Goal: Book appointment/travel/reservation

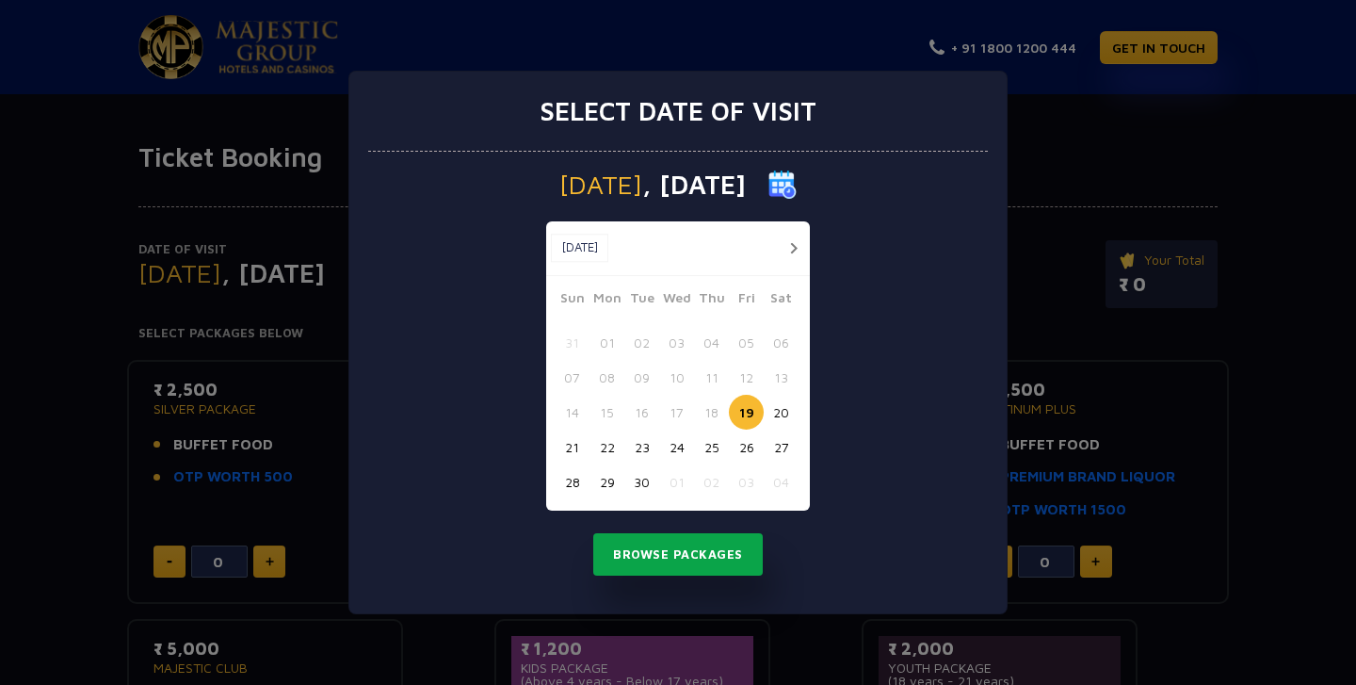
click at [719, 556] on button "Browse Packages" at bounding box center [677, 554] width 169 height 43
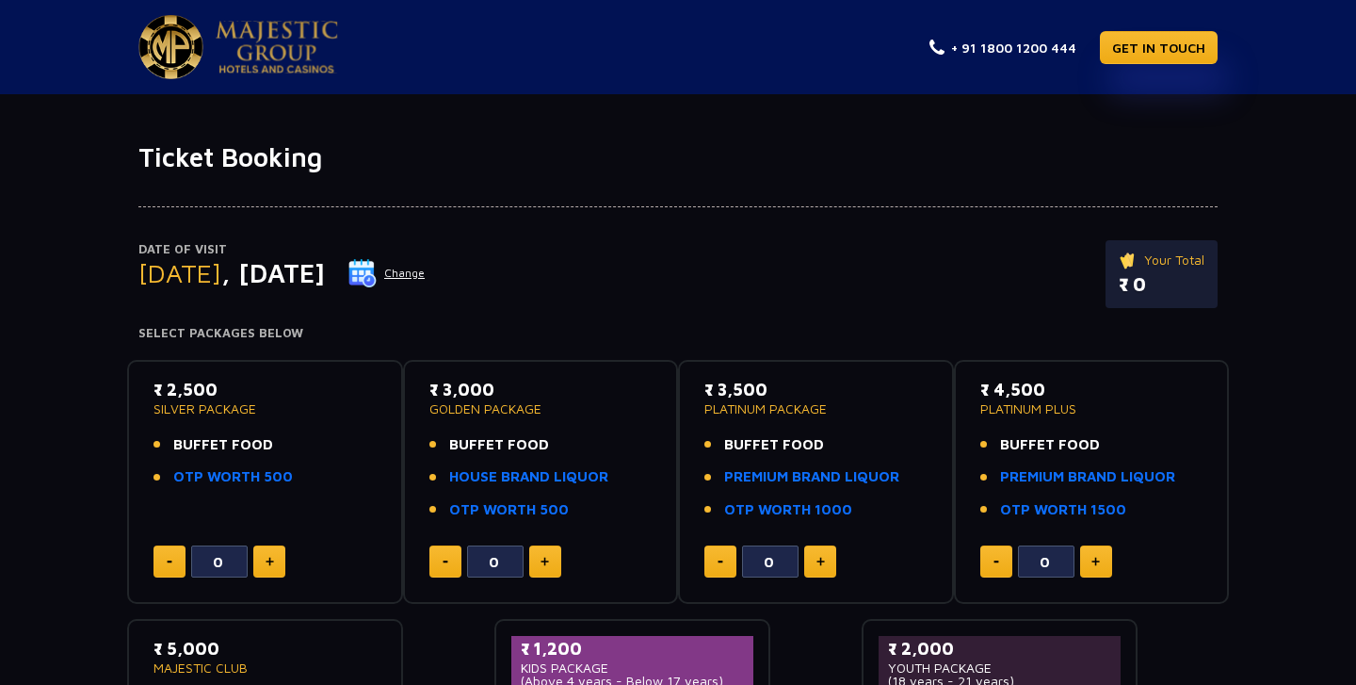
click at [426, 275] on button "Change" at bounding box center [386, 273] width 78 height 30
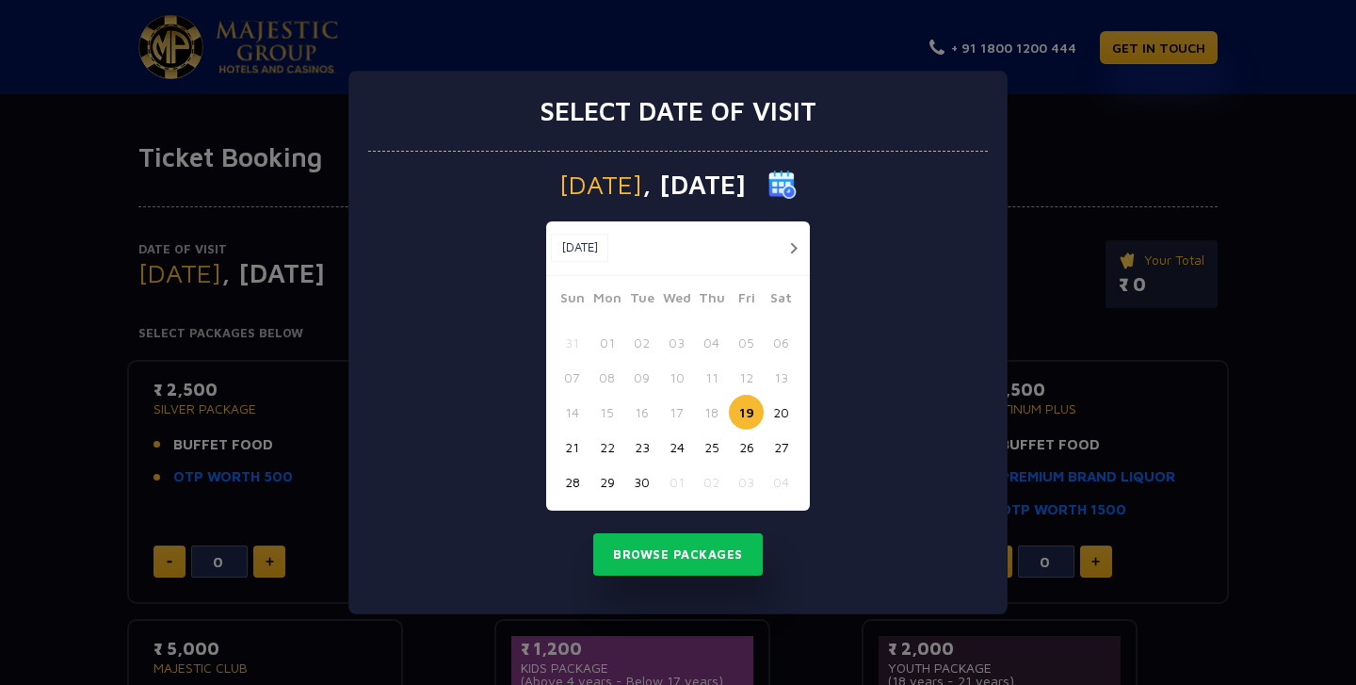
click at [635, 443] on button "23" at bounding box center [641, 446] width 35 height 35
click at [668, 558] on button "Browse Packages" at bounding box center [677, 554] width 169 height 43
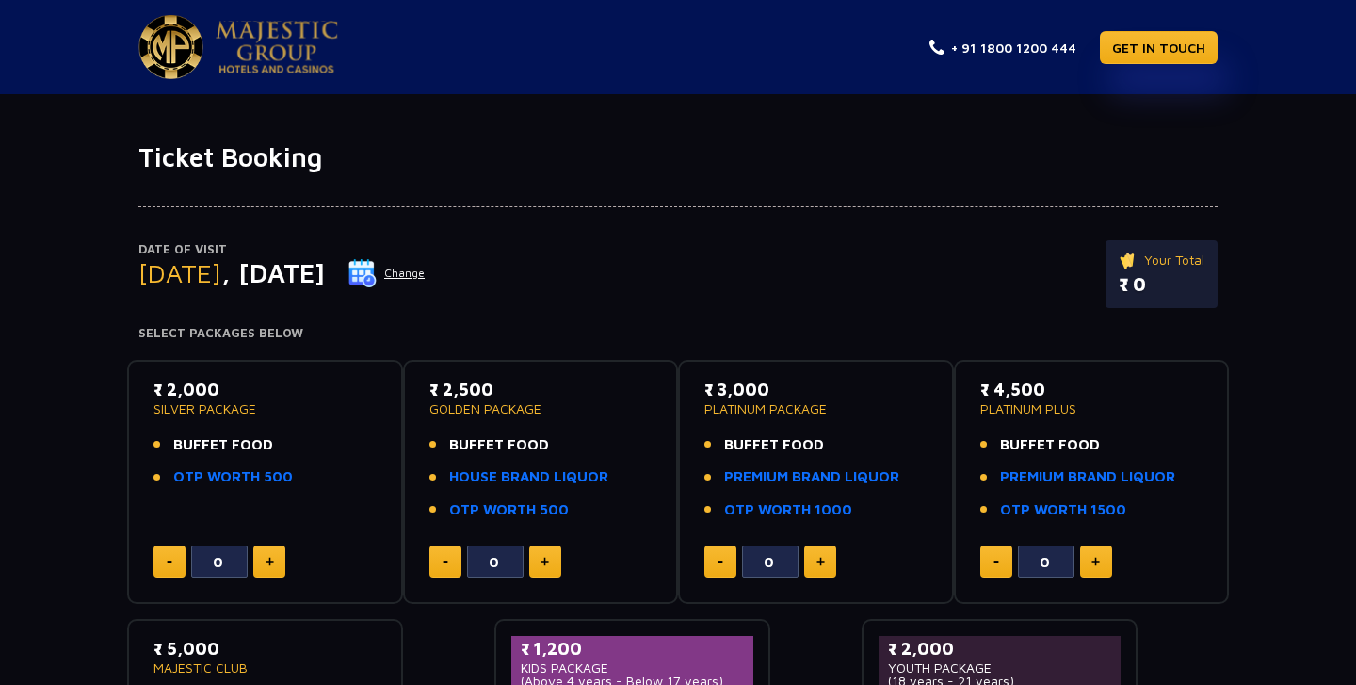
click at [426, 275] on button "Change" at bounding box center [386, 273] width 78 height 30
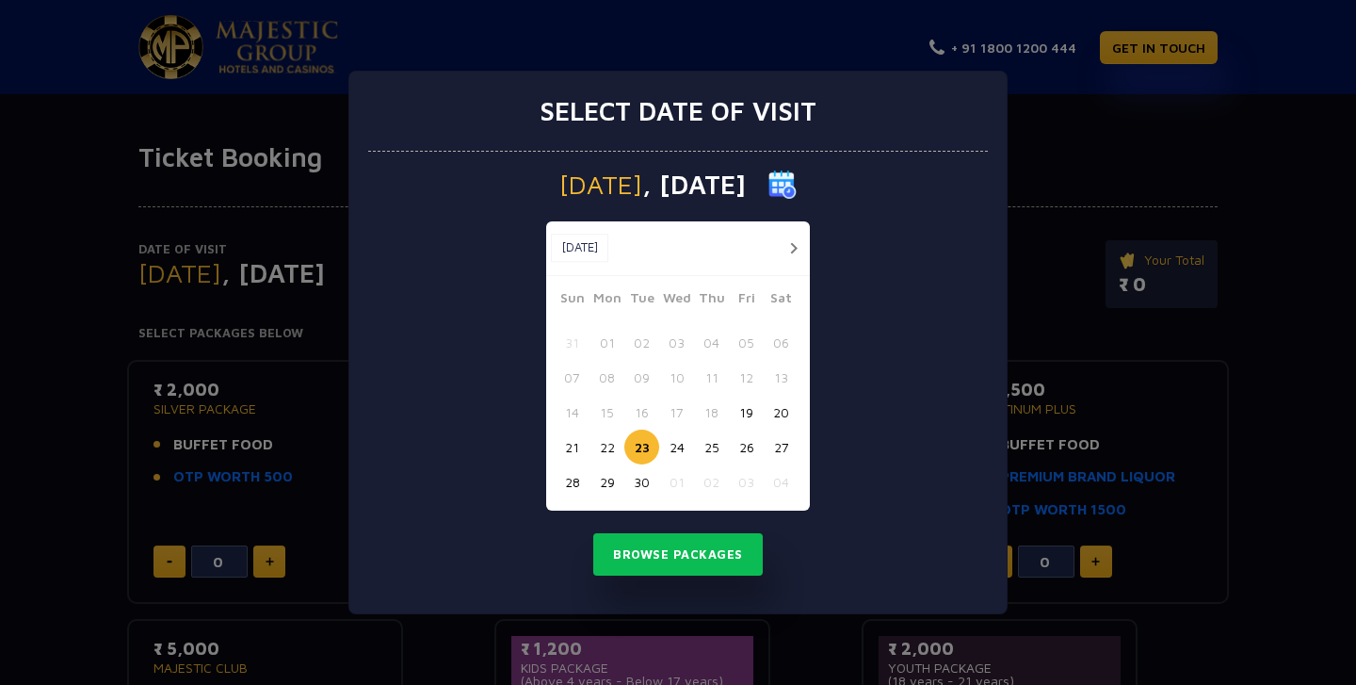
click at [792, 253] on button "button" at bounding box center [793, 248] width 24 height 24
click at [704, 344] on button "02" at bounding box center [711, 342] width 35 height 35
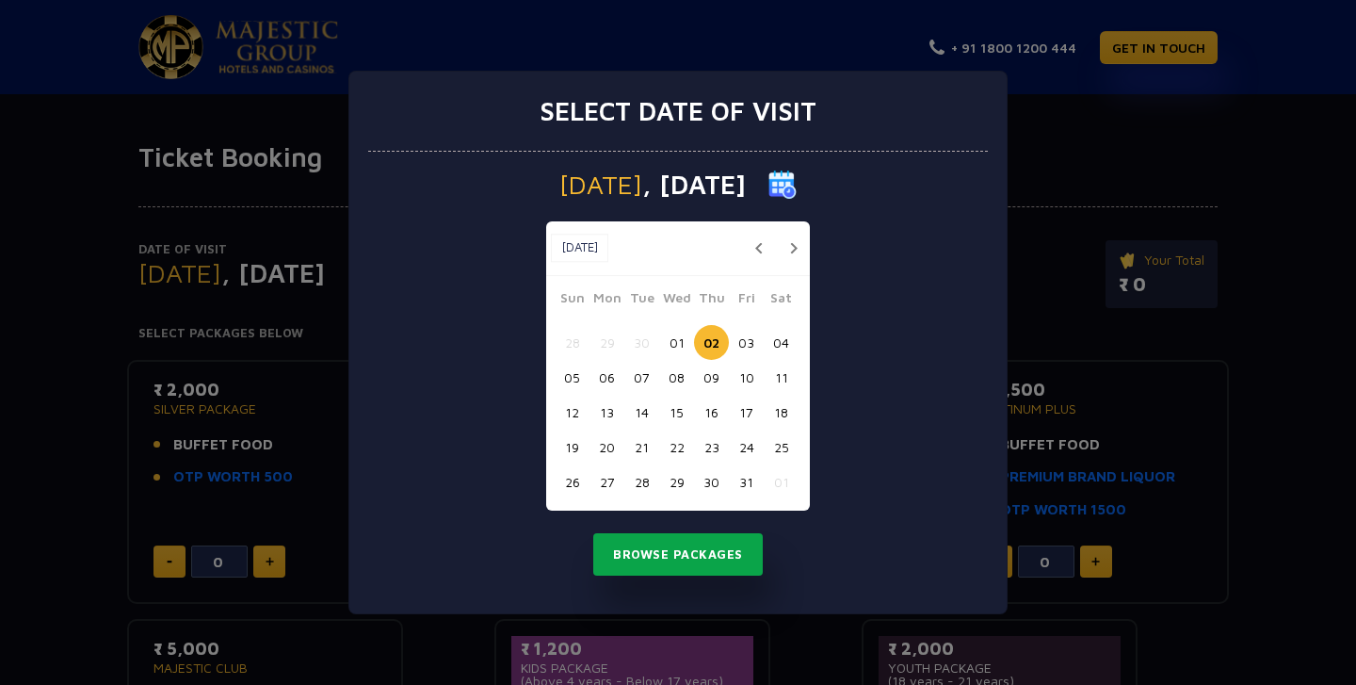
click at [700, 537] on button "Browse Packages" at bounding box center [677, 554] width 169 height 43
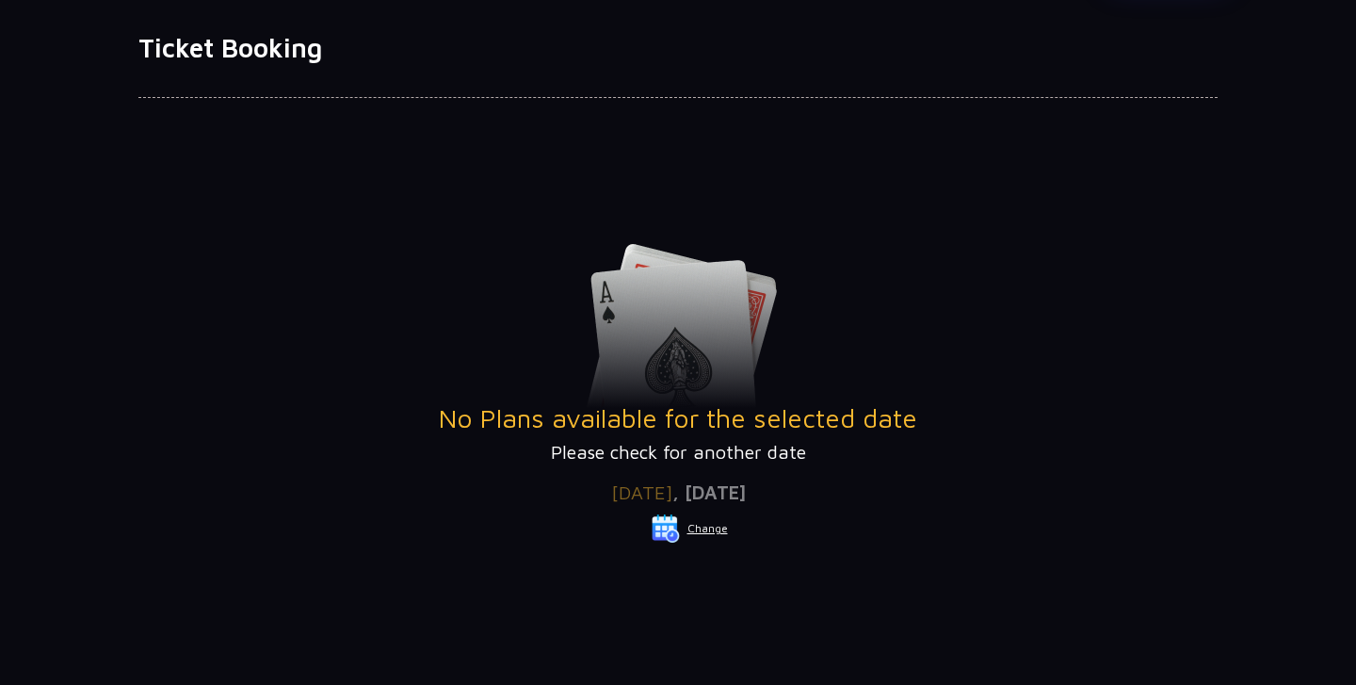
scroll to position [124, 0]
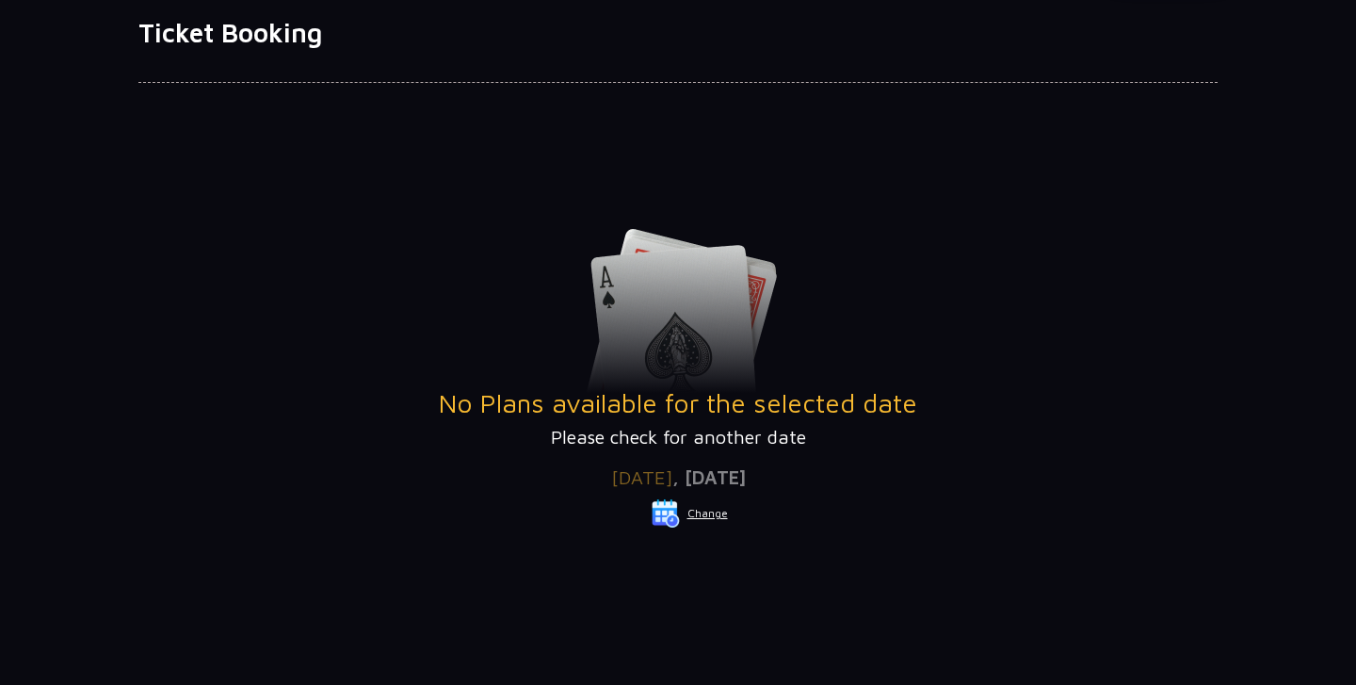
click at [708, 510] on button "Change" at bounding box center [690, 513] width 78 height 30
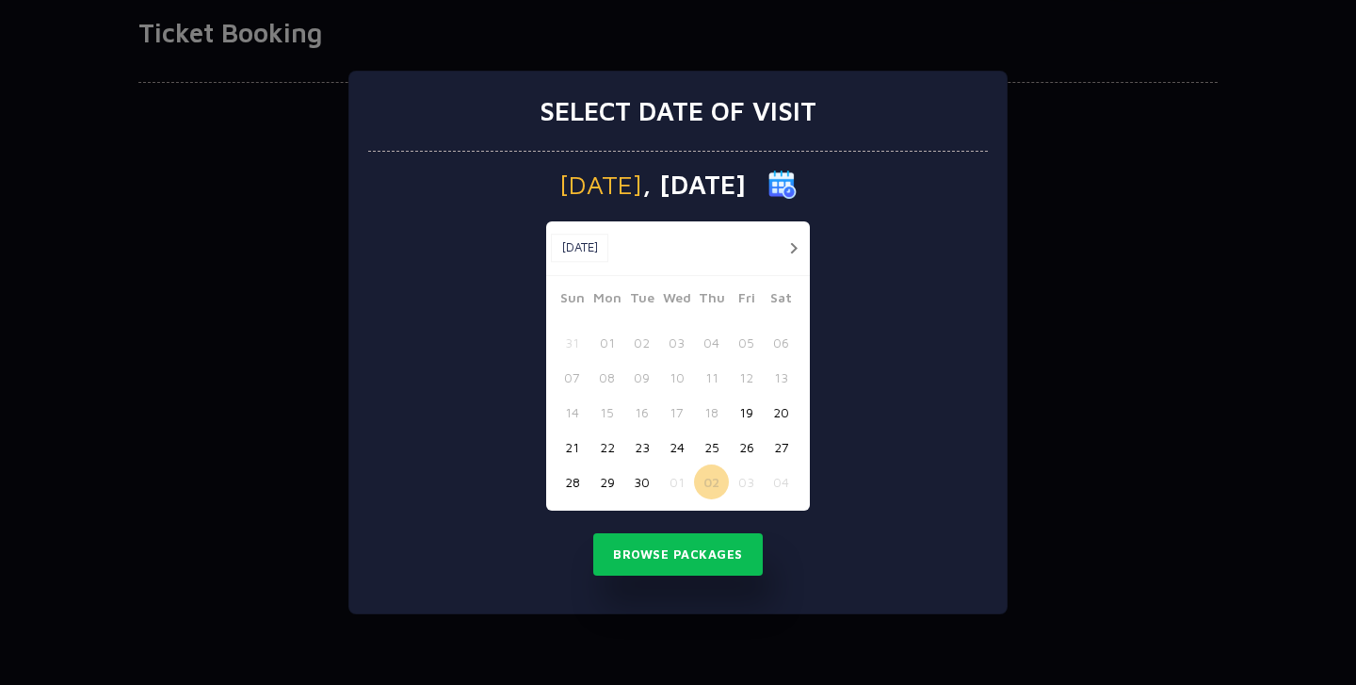
click at [639, 478] on button "30" at bounding box center [641, 481] width 35 height 35
click at [609, 479] on button "29" at bounding box center [606, 481] width 35 height 35
click at [679, 558] on button "Browse Packages" at bounding box center [677, 554] width 169 height 43
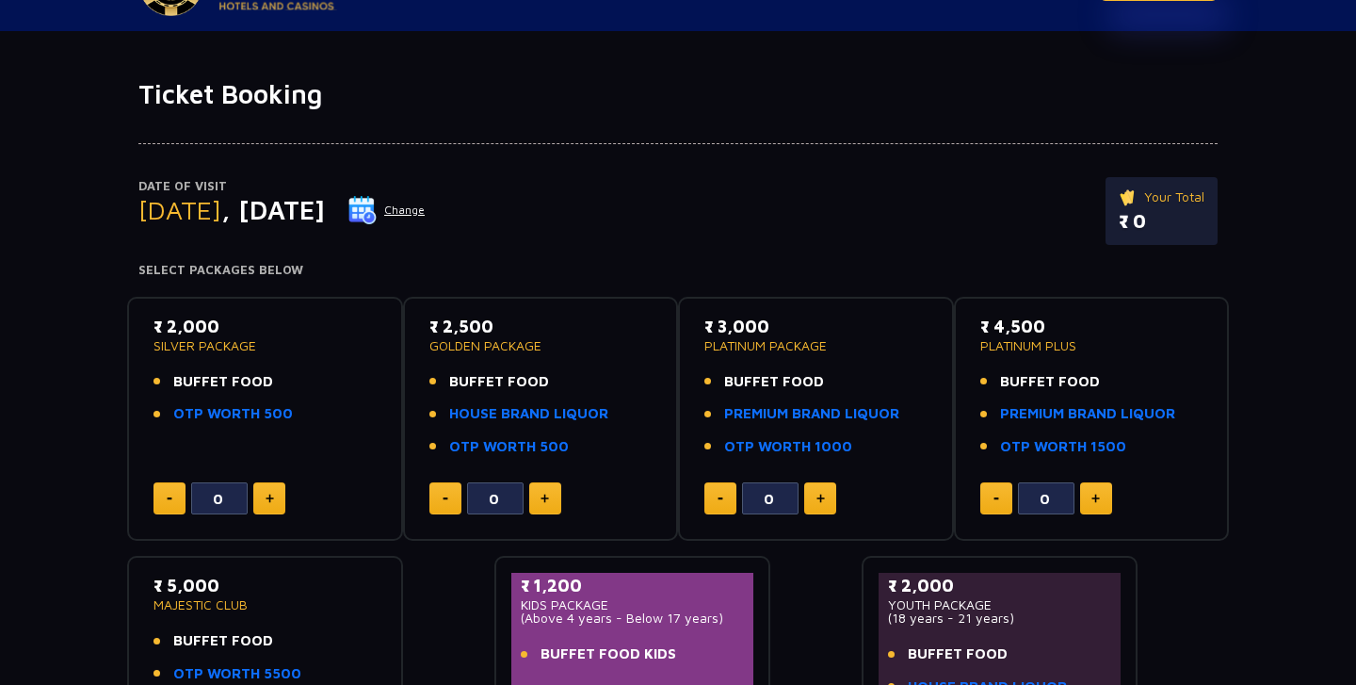
scroll to position [78, 0]
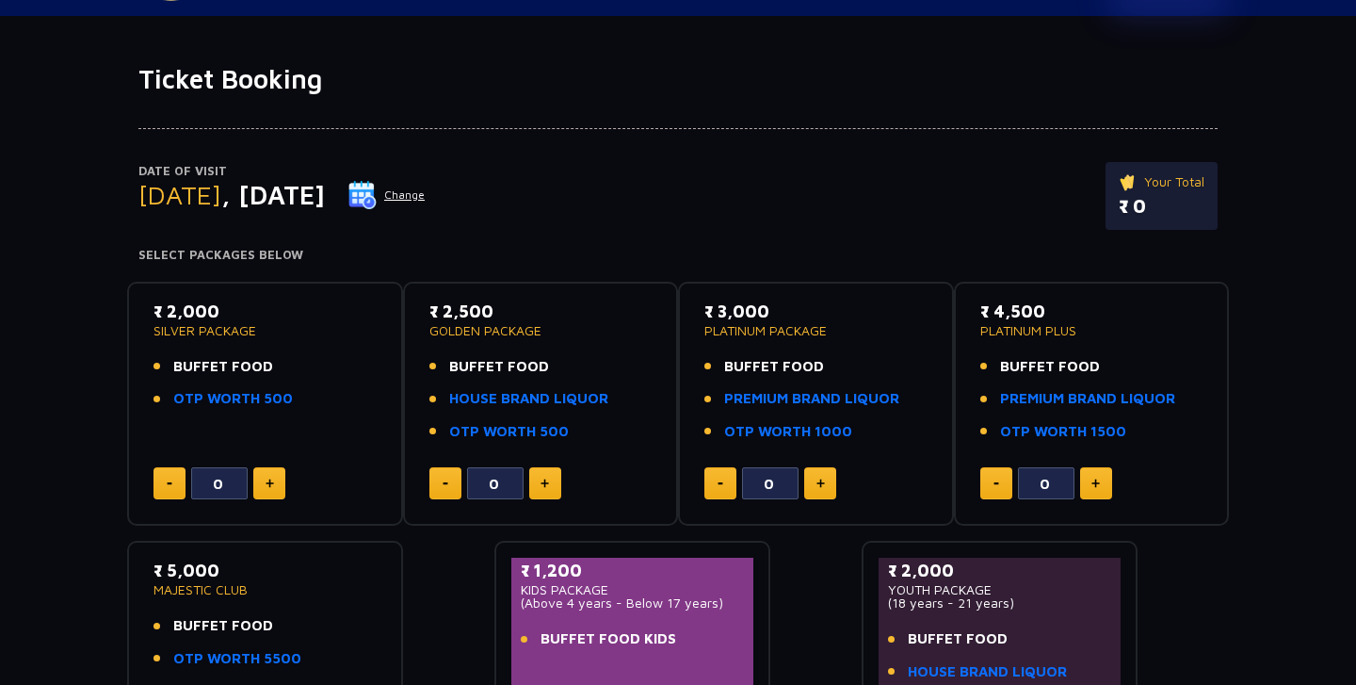
click at [426, 200] on button "Change" at bounding box center [386, 195] width 78 height 30
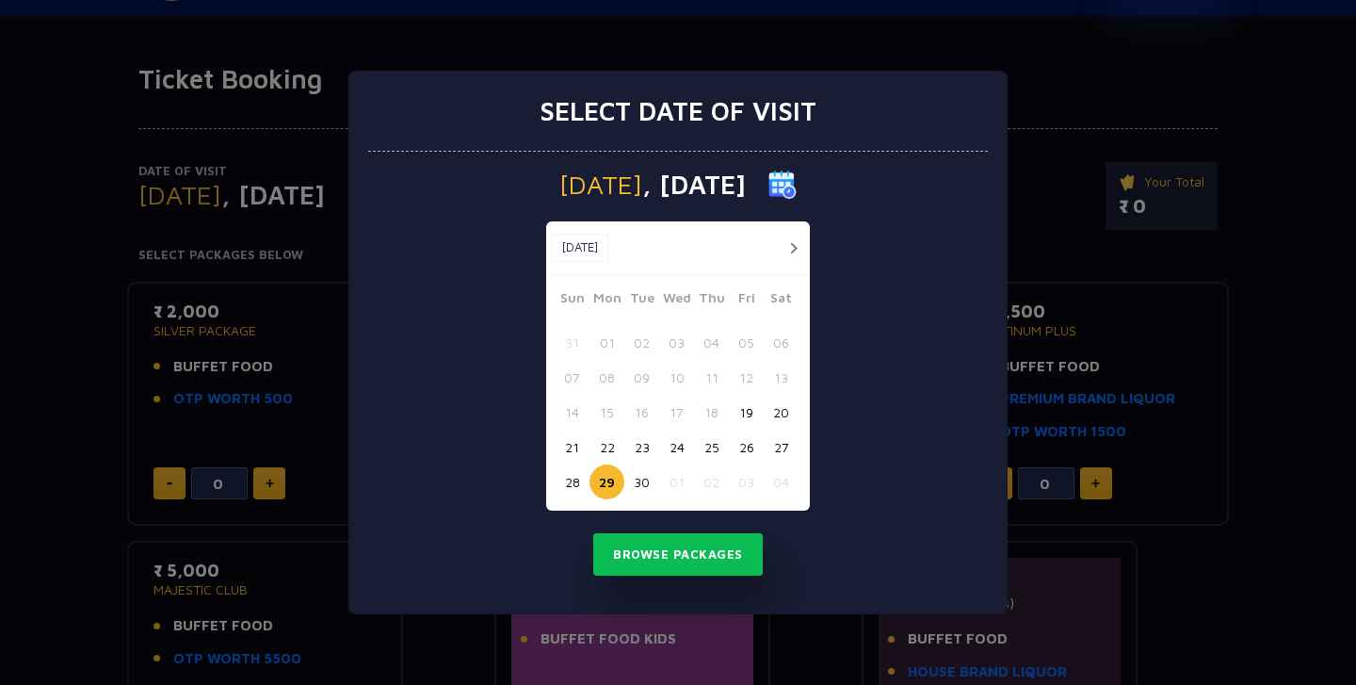
click at [748, 419] on button "19" at bounding box center [746, 412] width 35 height 35
click at [614, 442] on button "22" at bounding box center [606, 446] width 35 height 35
click at [637, 534] on button "Browse Packages" at bounding box center [677, 554] width 169 height 43
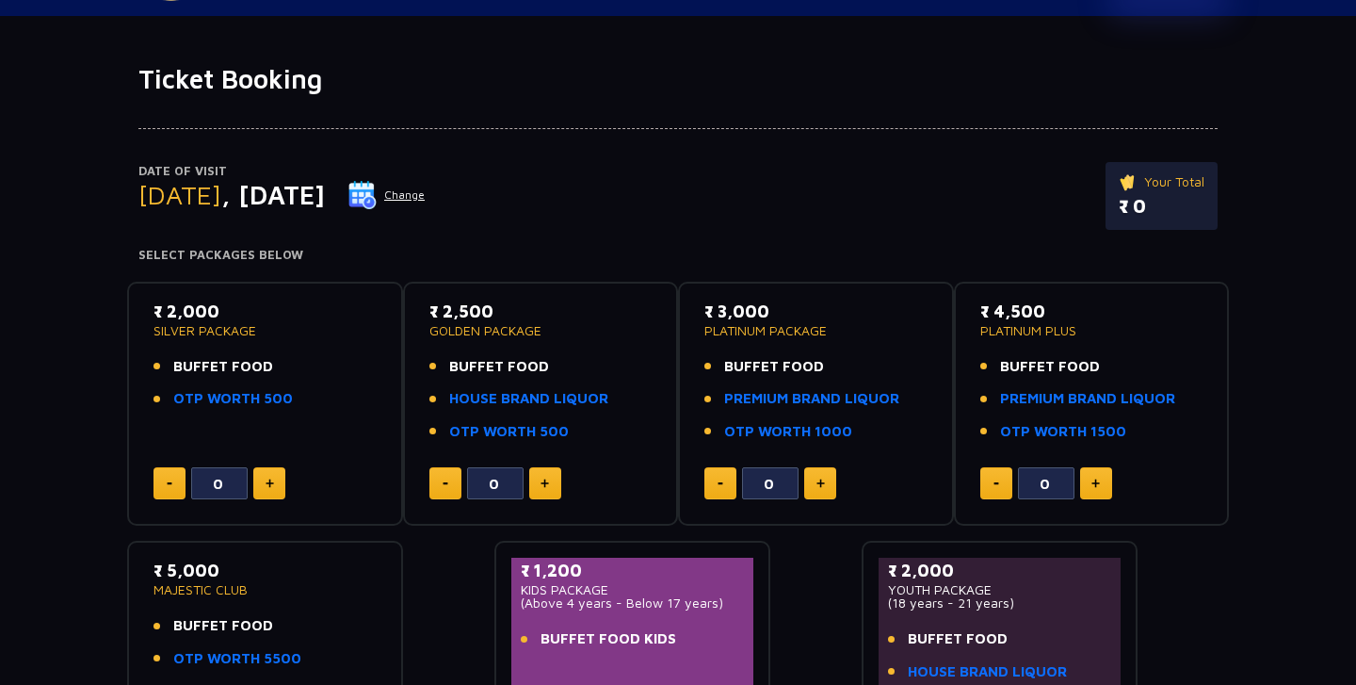
click at [426, 191] on button "Change" at bounding box center [386, 195] width 78 height 30
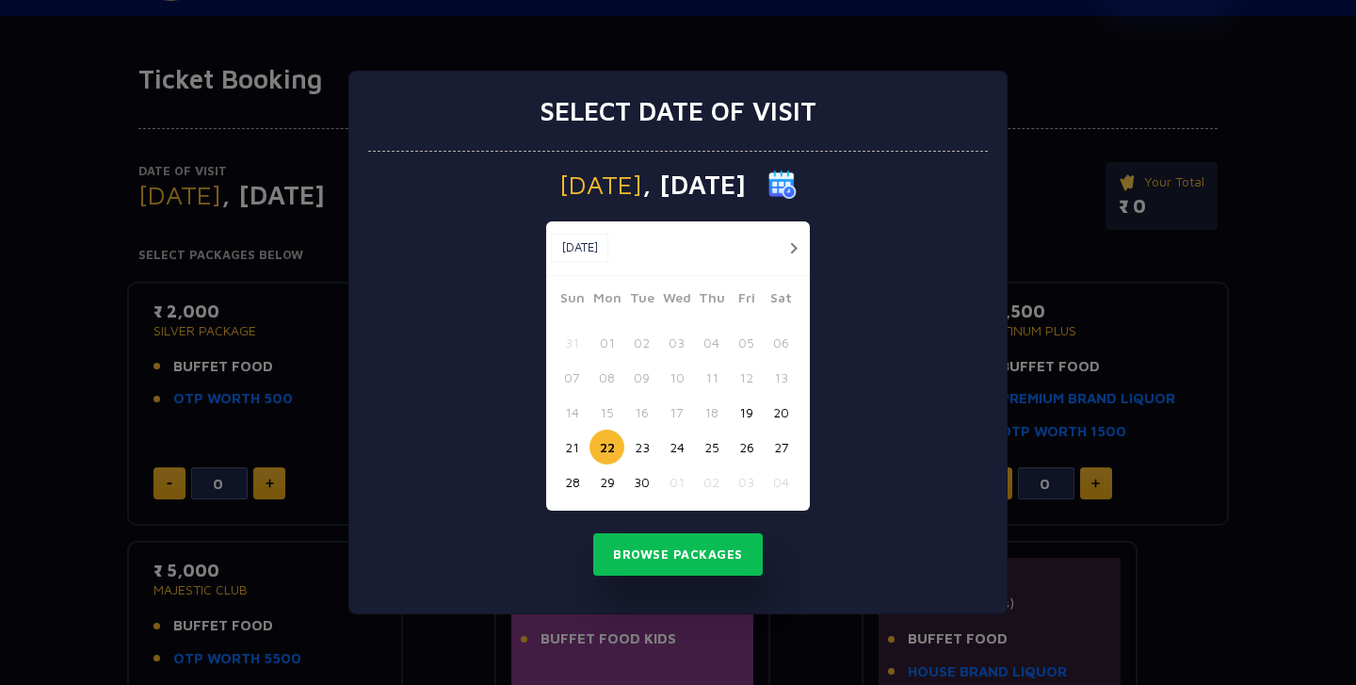
click at [655, 475] on button "30" at bounding box center [641, 481] width 35 height 35
click at [665, 560] on button "Browse Packages" at bounding box center [677, 554] width 169 height 43
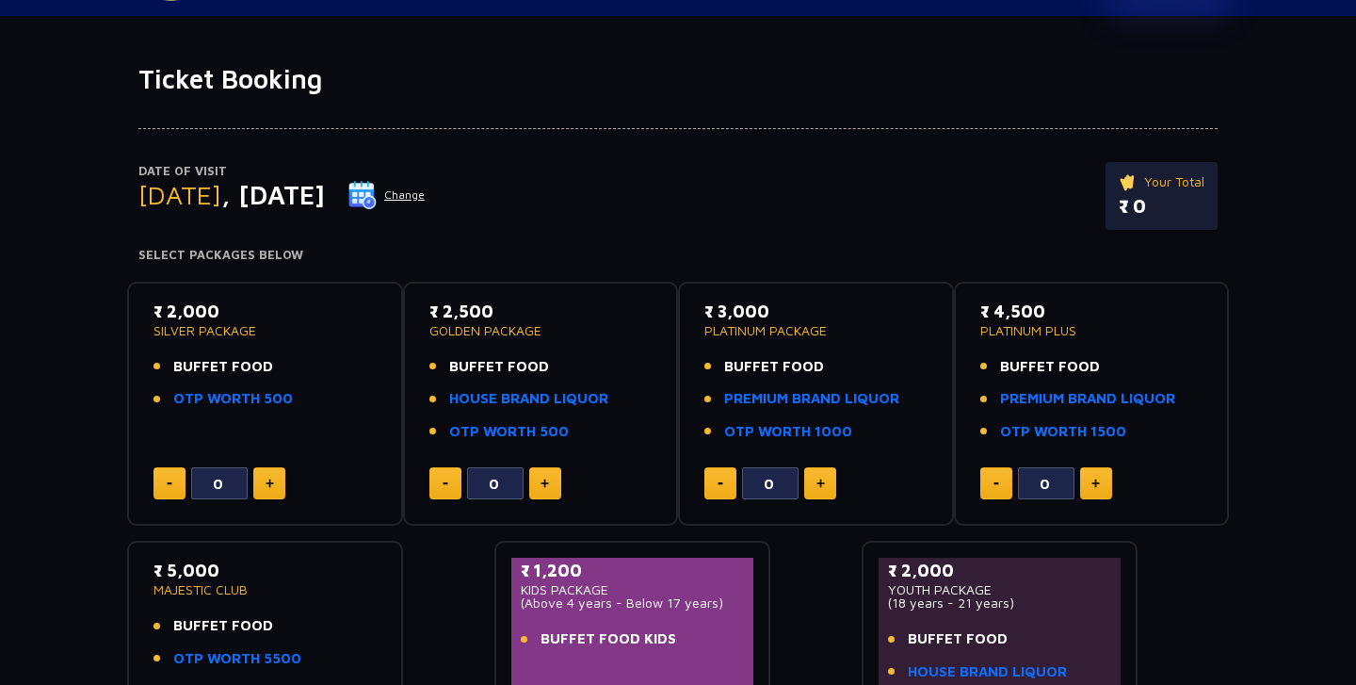
click at [426, 191] on button "Change" at bounding box center [386, 195] width 78 height 30
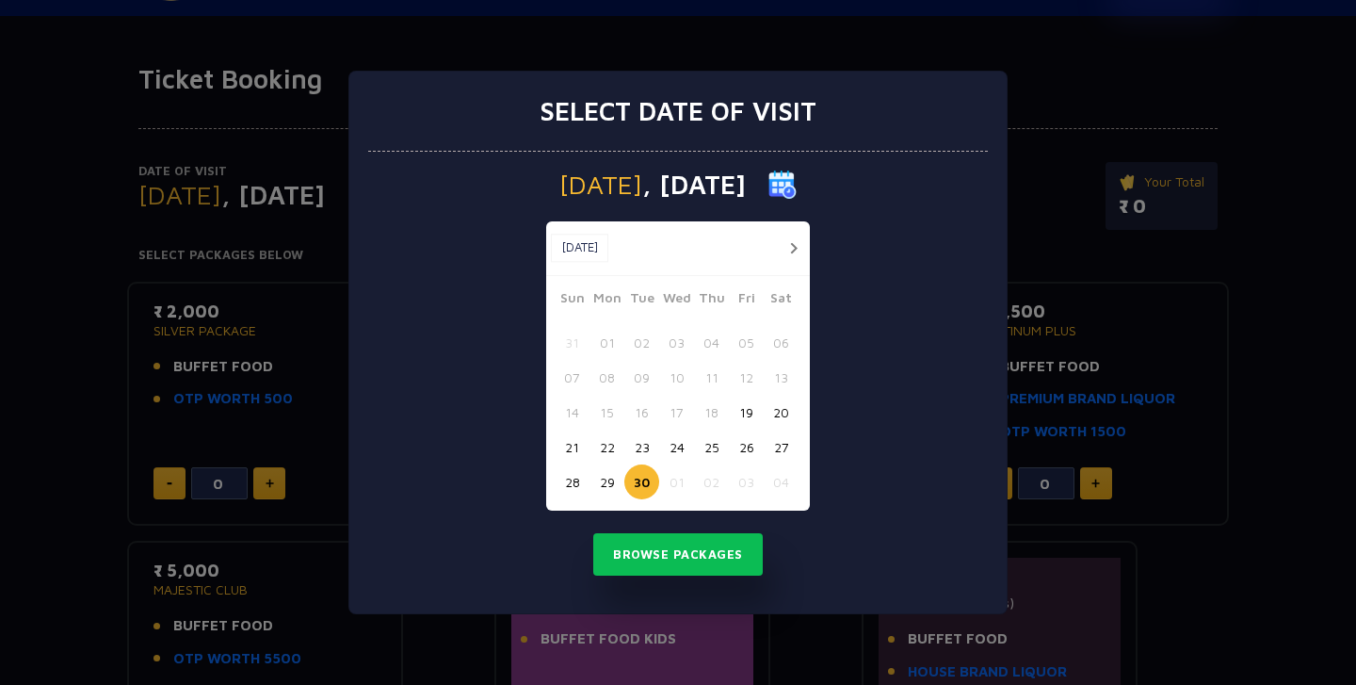
click at [795, 249] on button "button" at bounding box center [793, 248] width 24 height 24
click at [709, 446] on button "23" at bounding box center [711, 446] width 35 height 35
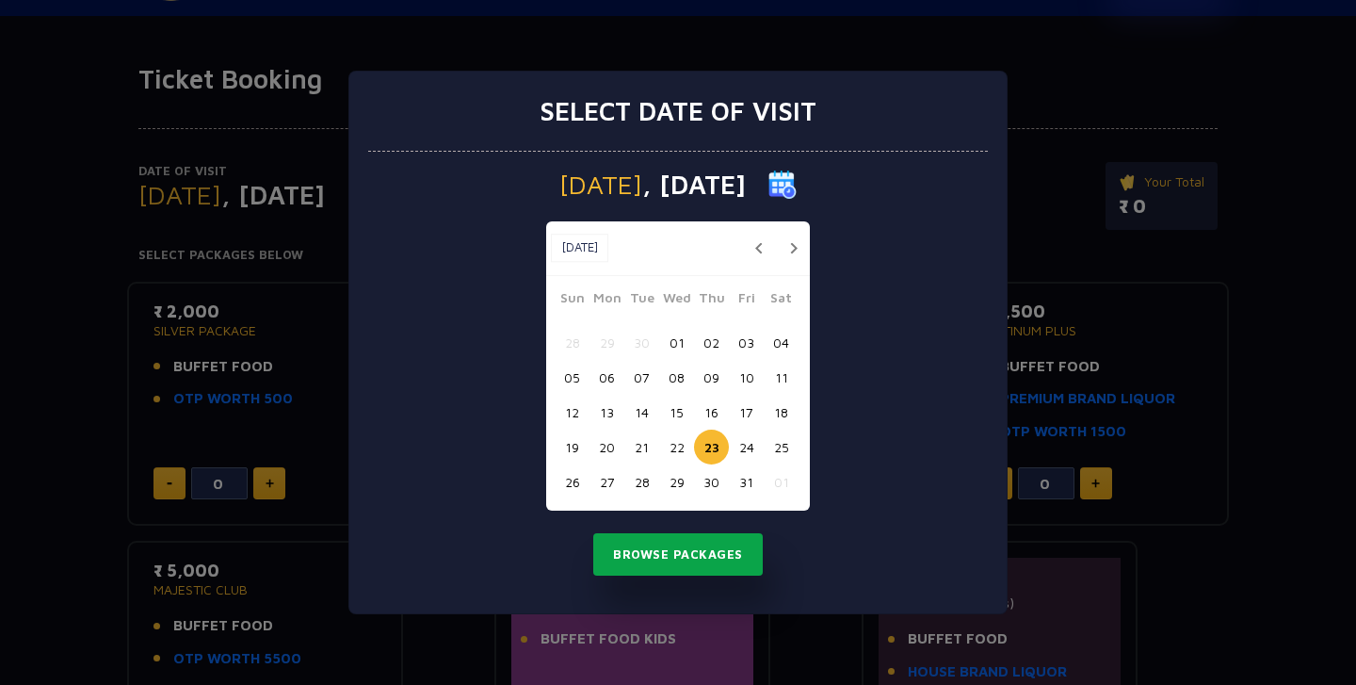
click at [716, 553] on button "Browse Packages" at bounding box center [677, 554] width 169 height 43
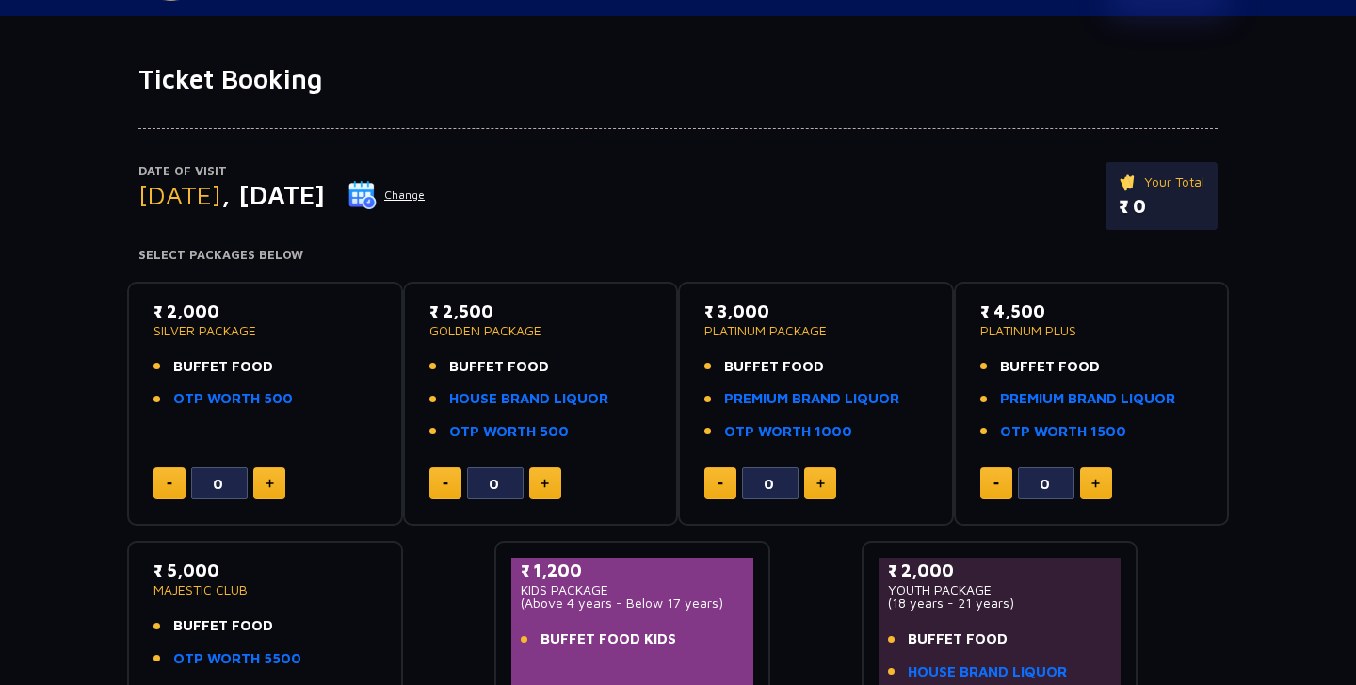
click at [426, 194] on button "Change" at bounding box center [386, 195] width 78 height 30
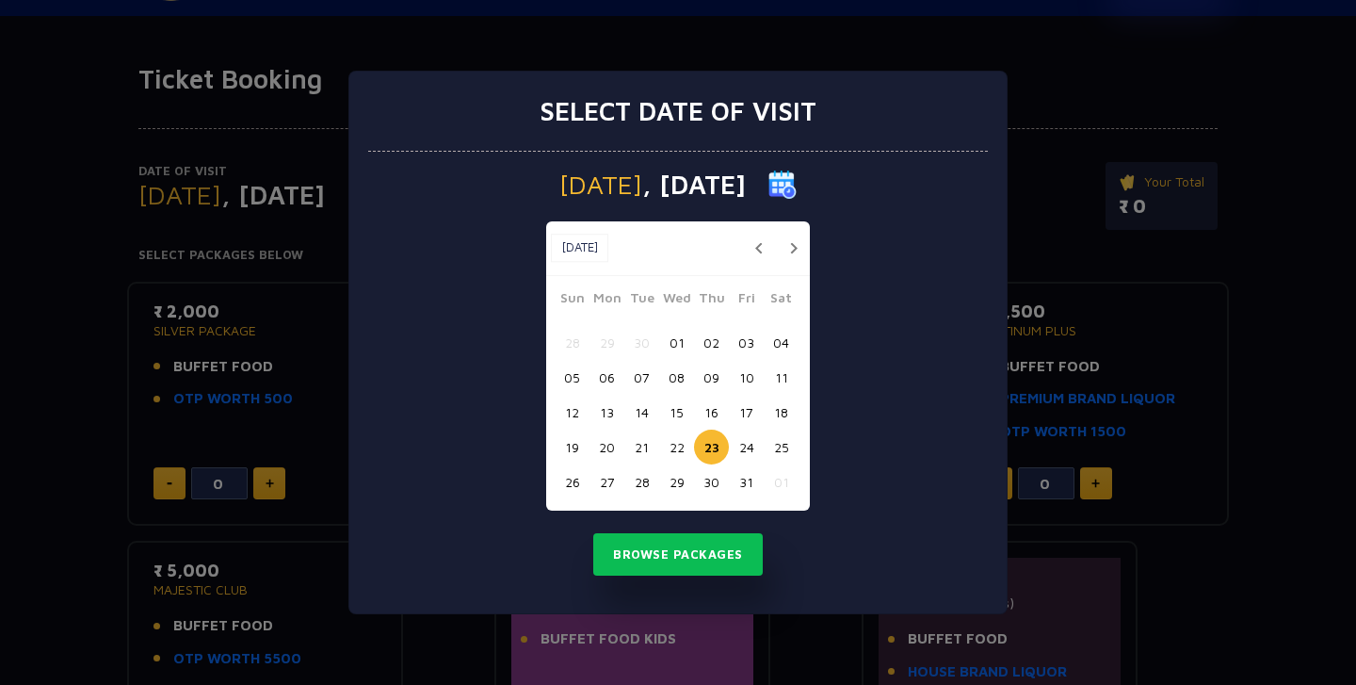
click at [746, 348] on button "03" at bounding box center [746, 342] width 35 height 35
click at [708, 538] on button "Browse Packages" at bounding box center [677, 554] width 169 height 43
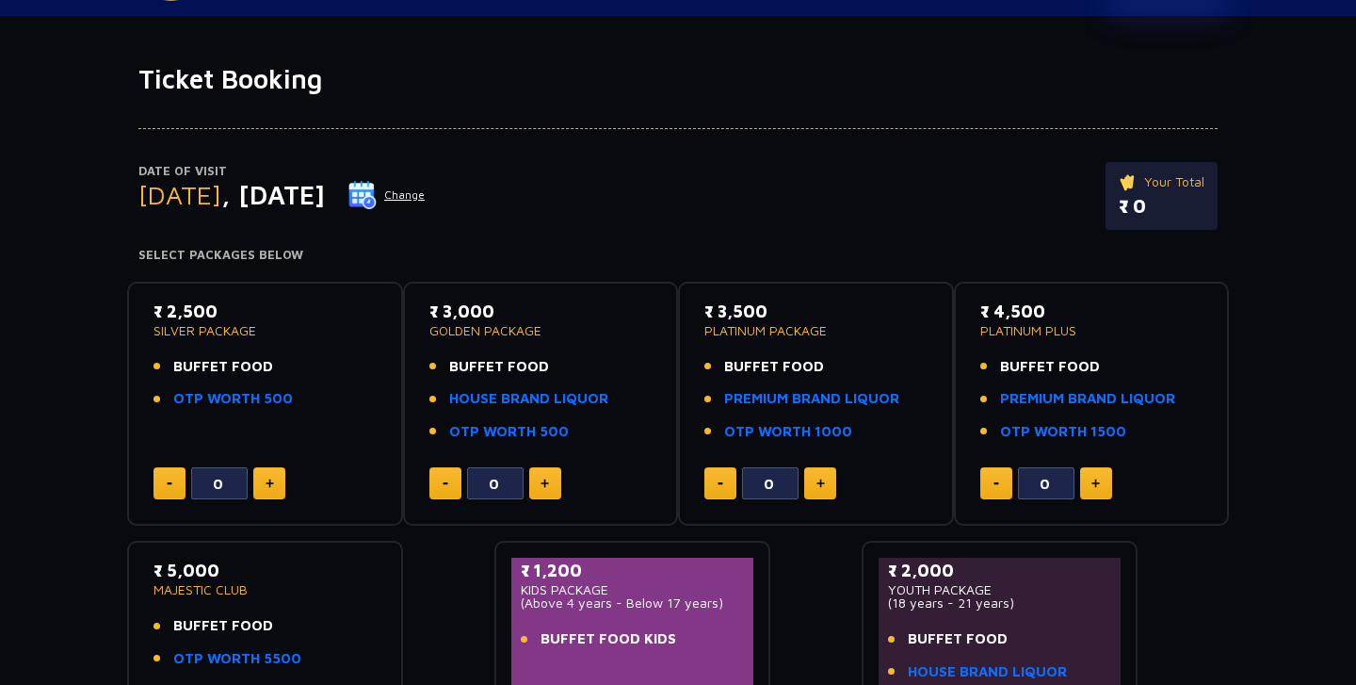
click at [426, 187] on button "Change" at bounding box center [386, 195] width 78 height 30
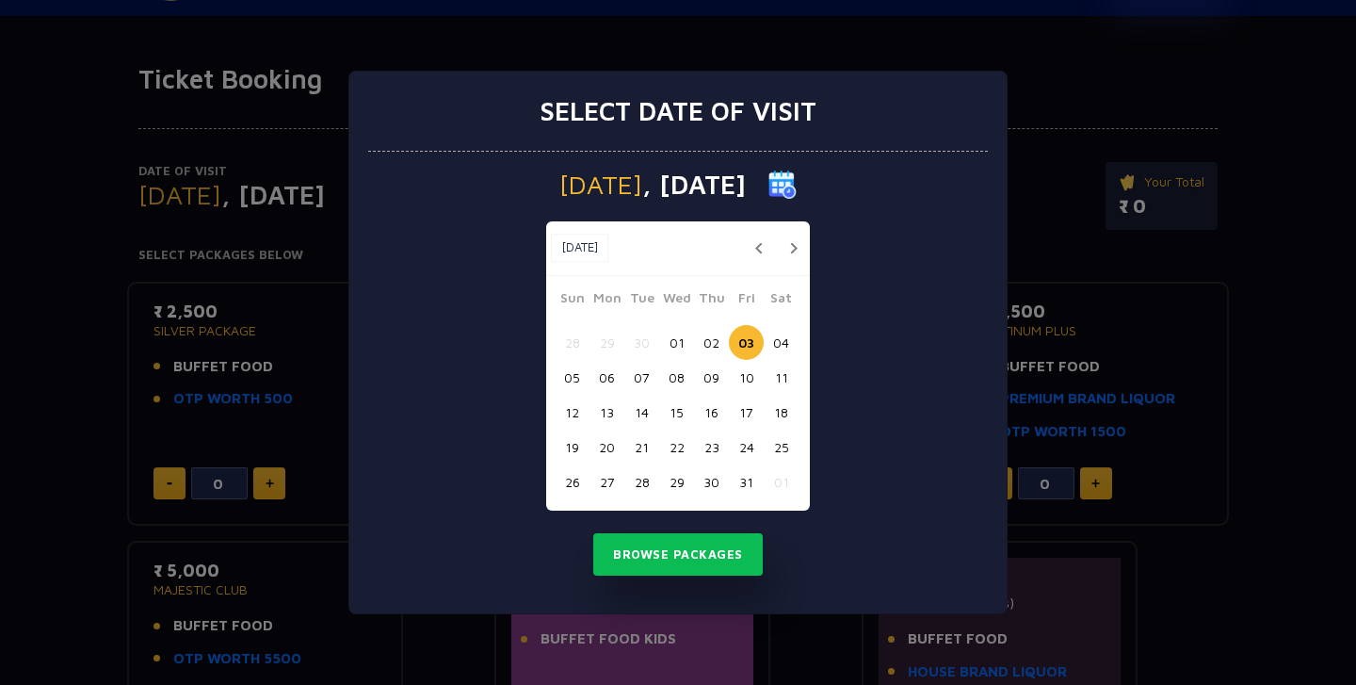
click at [674, 340] on button "01" at bounding box center [676, 342] width 35 height 35
click at [692, 544] on button "Browse Packages" at bounding box center [677, 554] width 169 height 43
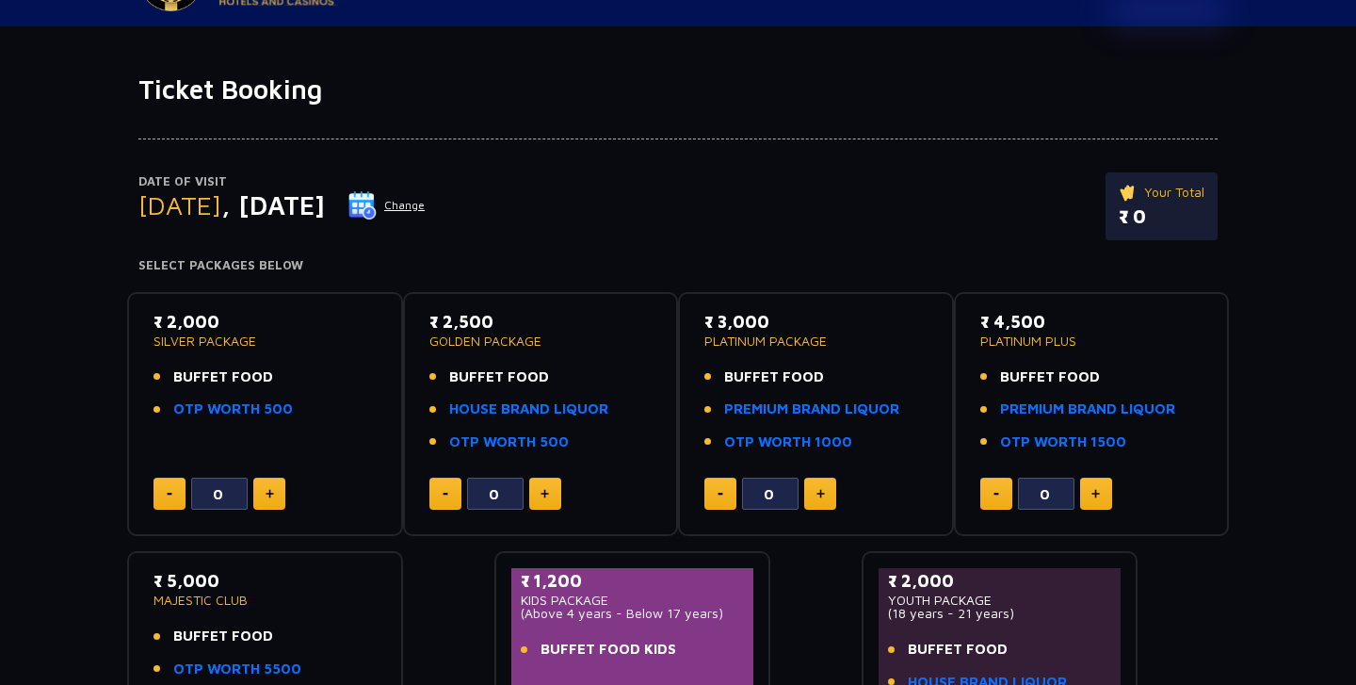
scroll to position [67, 0]
click at [426, 217] on button "Change" at bounding box center [386, 206] width 78 height 30
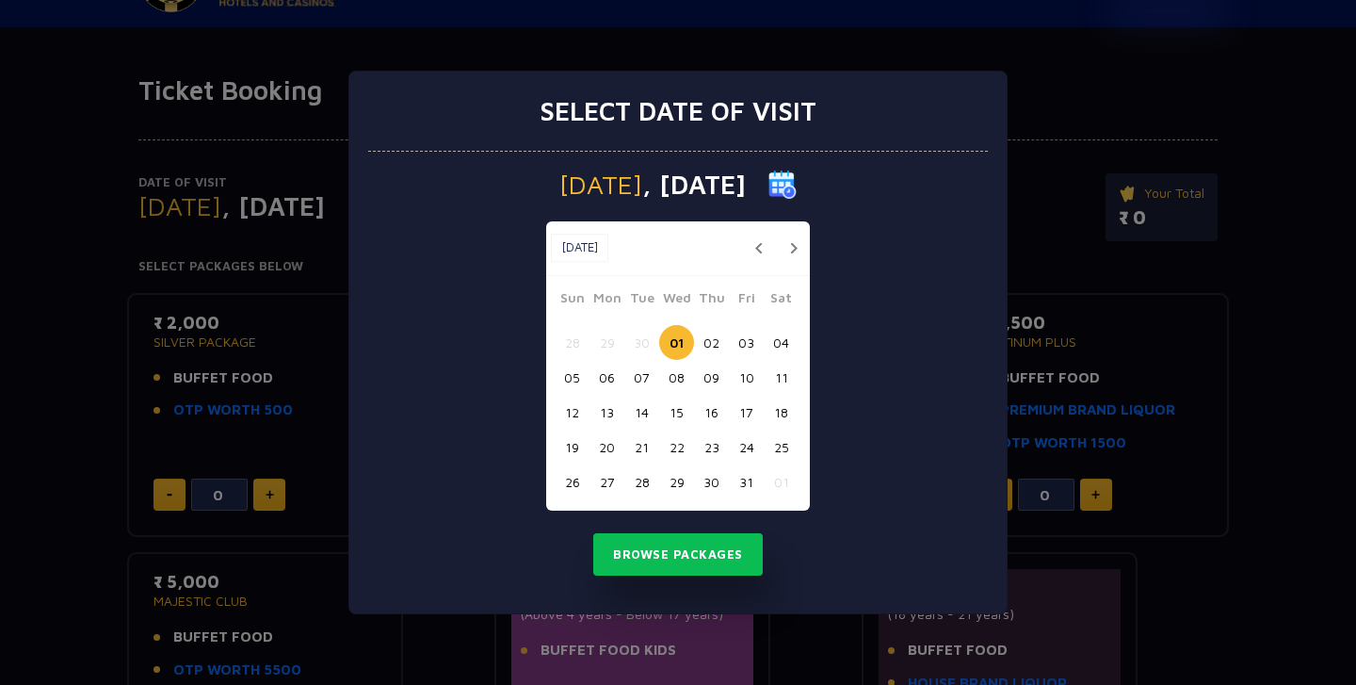
click at [719, 330] on button "02" at bounding box center [711, 342] width 35 height 35
click at [675, 545] on button "Browse Packages" at bounding box center [677, 554] width 169 height 43
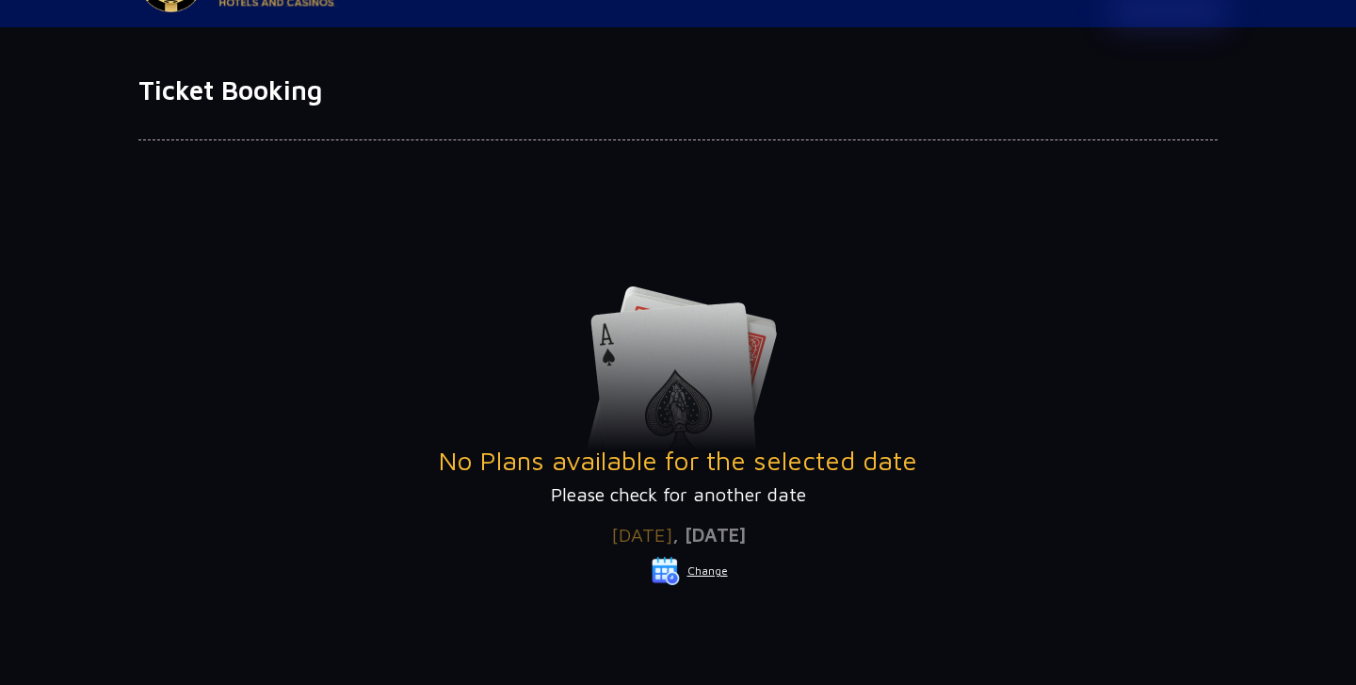
click at [714, 571] on button "Change" at bounding box center [690, 571] width 78 height 30
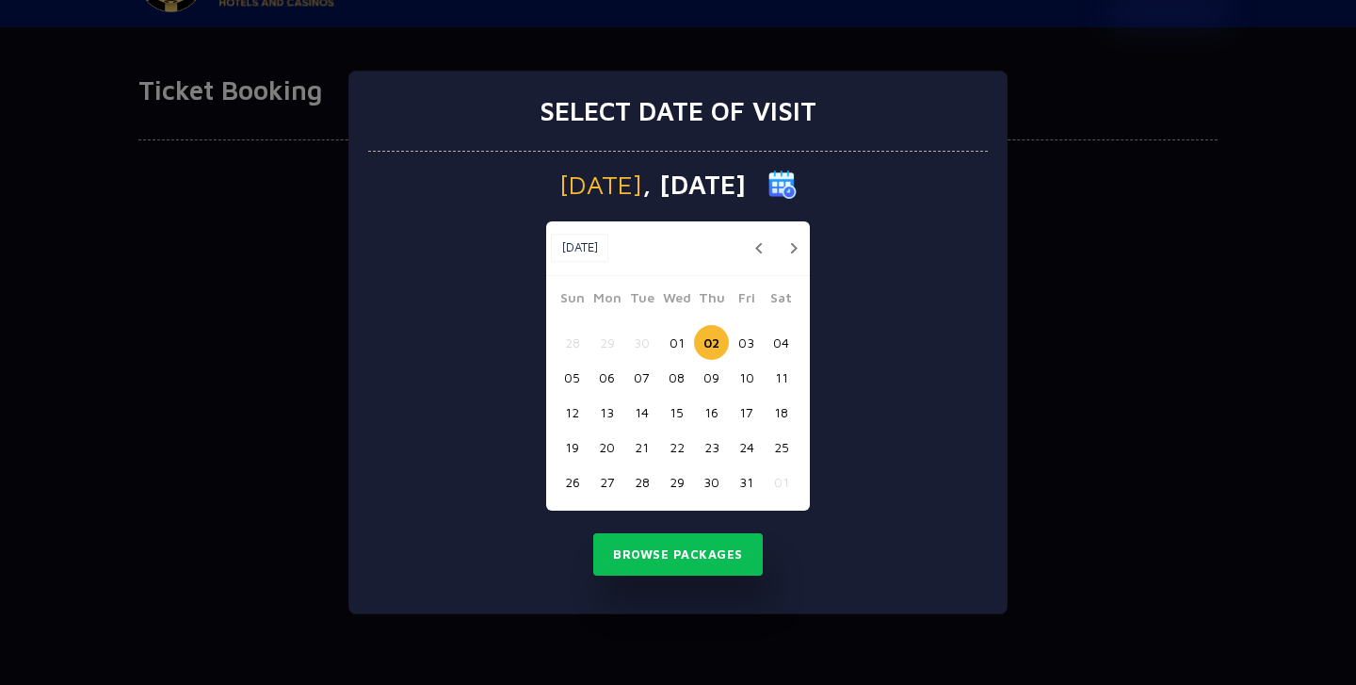
click at [792, 334] on button "04" at bounding box center [781, 342] width 35 height 35
click at [702, 552] on button "Browse Packages" at bounding box center [677, 554] width 169 height 43
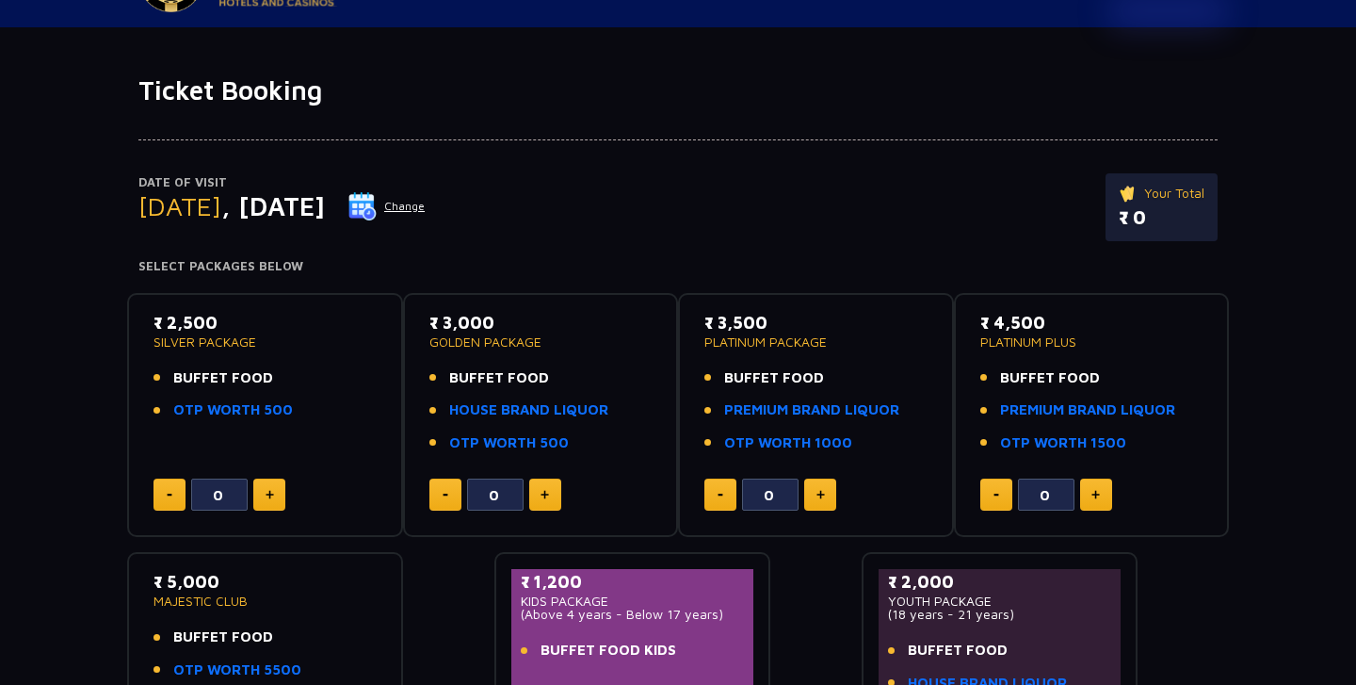
click at [501, 220] on div "Date of Visit Saturday , 04 Oct 2025 Change Your Total ₹ 0" at bounding box center [677, 216] width 1079 height 87
click at [426, 211] on button "Change" at bounding box center [386, 206] width 78 height 30
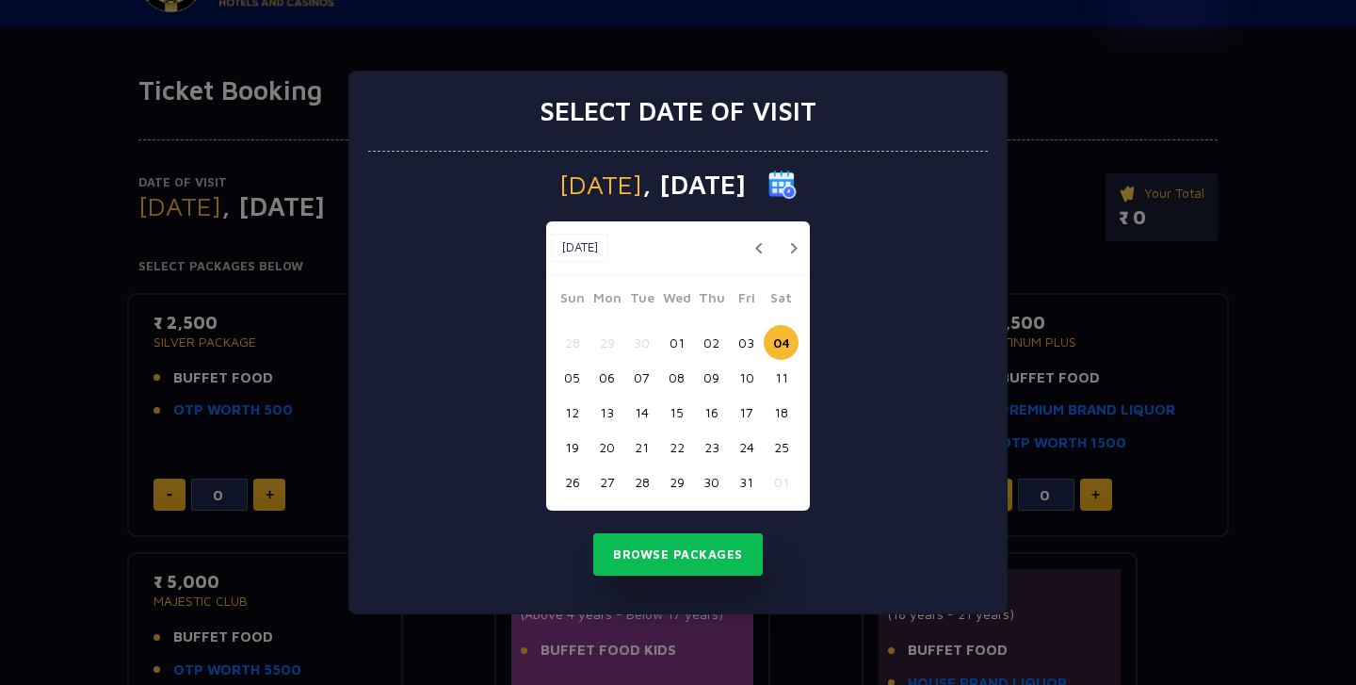
click at [613, 379] on button "06" at bounding box center [606, 377] width 35 height 35
click at [672, 531] on div "Monday , 06 Oct 2025 Oct, 2025 Oct, 2025 Sun Mon Tue Wed Thu Fri Sat 28 29 30 0…" at bounding box center [678, 383] width 620 height 462
click at [681, 544] on button "Browse Packages" at bounding box center [677, 554] width 169 height 43
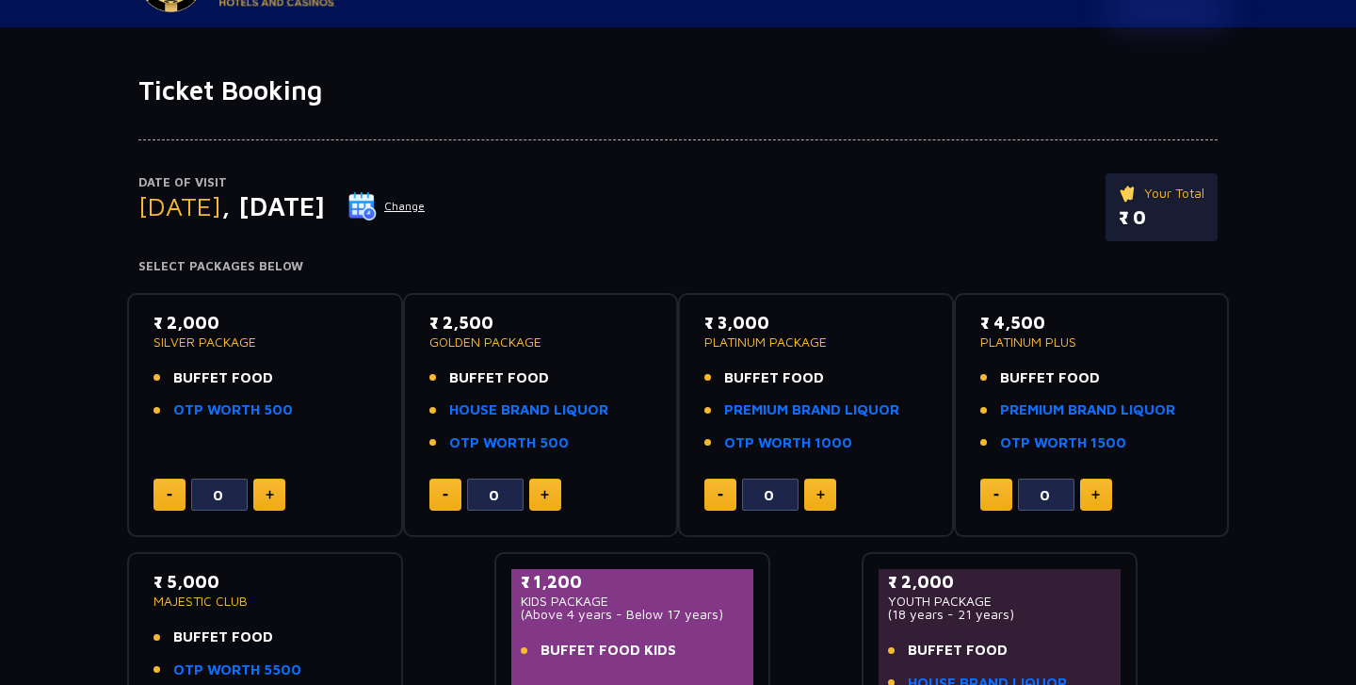
click at [426, 201] on button "Change" at bounding box center [386, 206] width 78 height 30
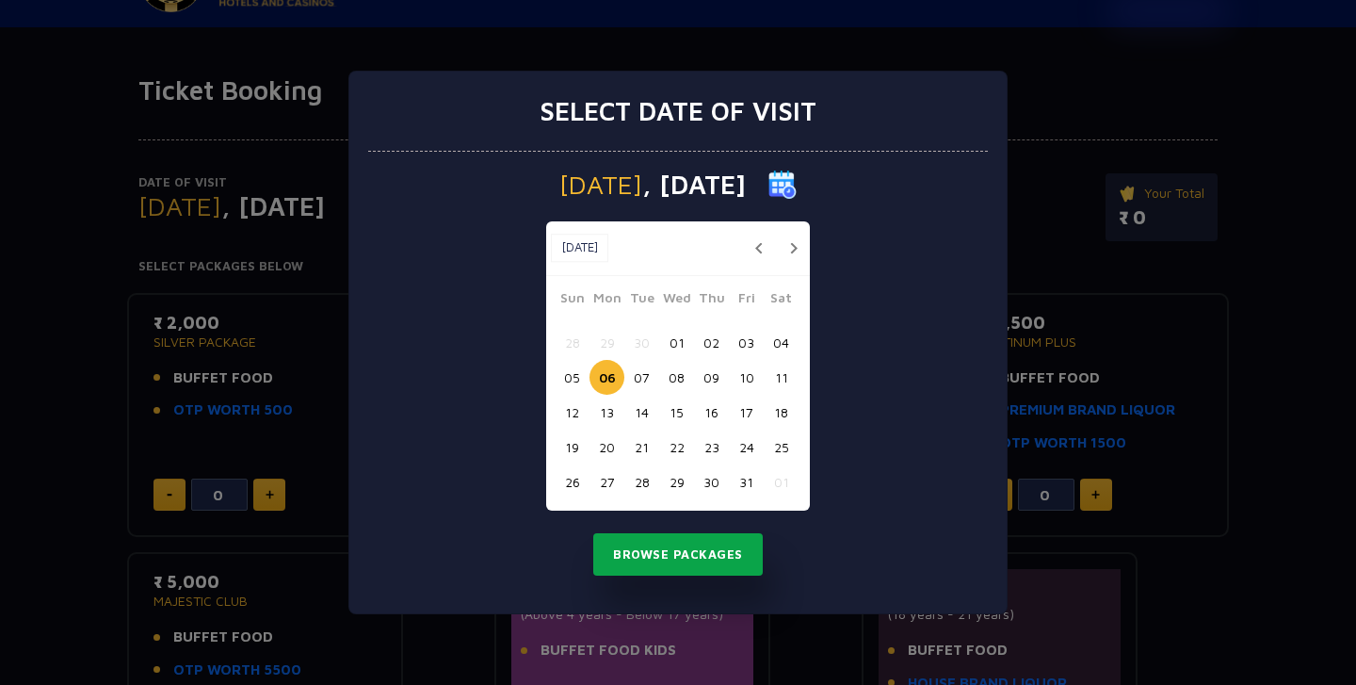
click at [708, 540] on button "Browse Packages" at bounding box center [677, 554] width 169 height 43
